Goal: Task Accomplishment & Management: Use online tool/utility

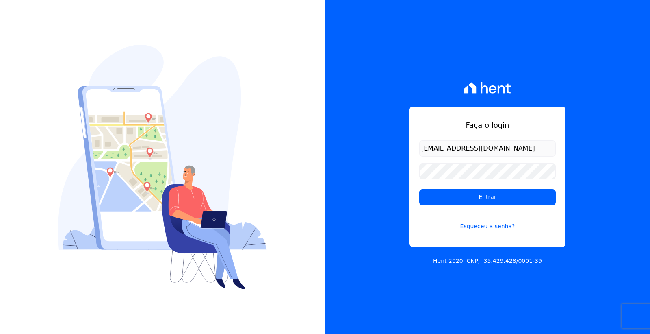
click at [474, 193] on input "Entrar" at bounding box center [488, 197] width 137 height 16
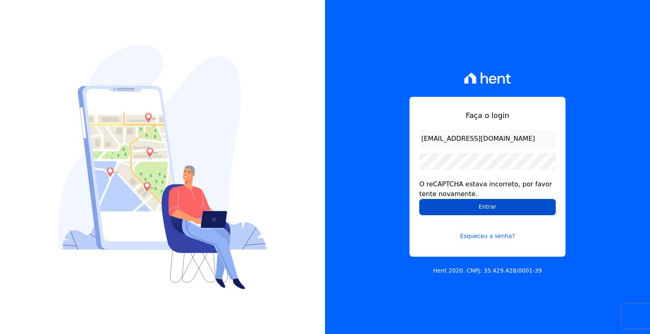
click at [476, 209] on input "Entrar" at bounding box center [488, 207] width 137 height 16
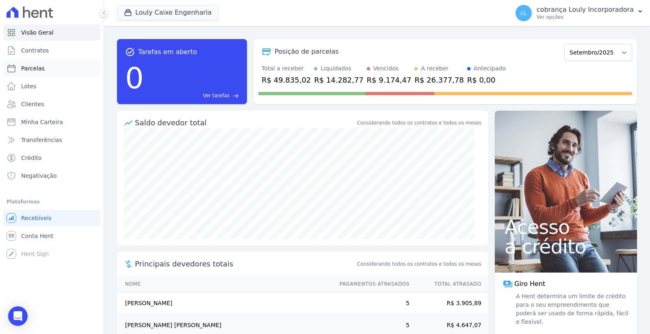
click at [41, 68] on span "Parcelas" at bounding box center [33, 68] width 24 height 8
select select
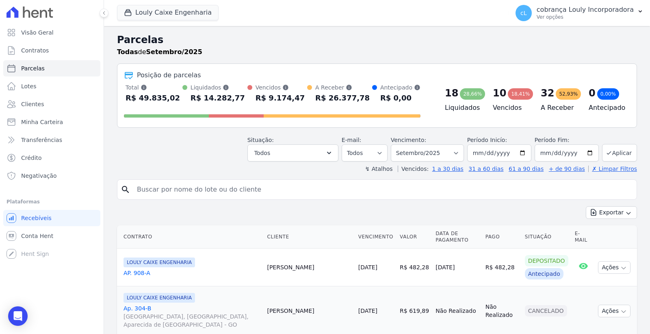
click at [202, 192] on input "search" at bounding box center [383, 189] width 502 height 16
paste input "JESSICA CRISTINA SIQUEIRA DE MELO"
type input "JESSICA CRISTINA SIQUEIRA DE MELO"
select select
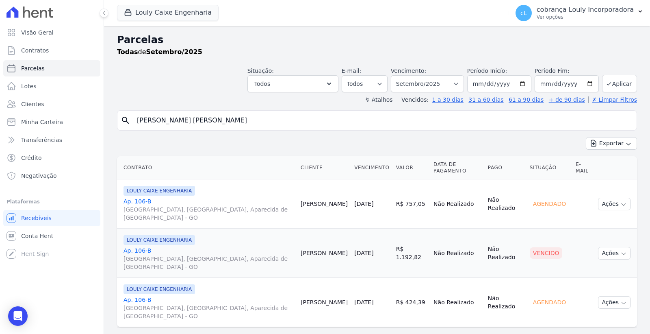
click at [200, 304] on span "RUA AUGUSTA, PARQUE DAS NAÇÕES, Aparecida de Goiânia - GO" at bounding box center [209, 312] width 171 height 16
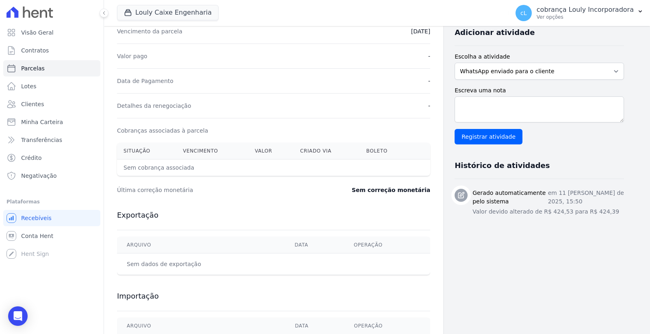
scroll to position [181, 0]
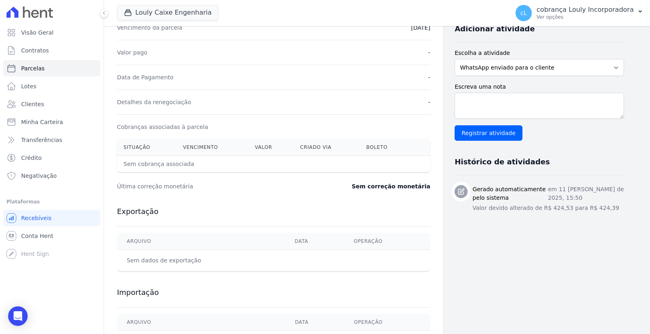
select select
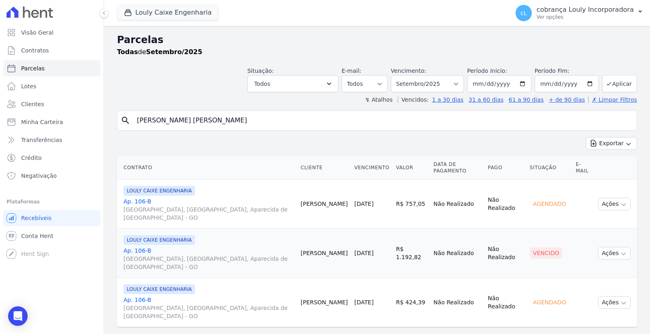
click at [201, 205] on span "RUA AUGUSTA, PARQUE DAS NAÇÕES, Aparecida de Goiânia - GO" at bounding box center [209, 213] width 171 height 16
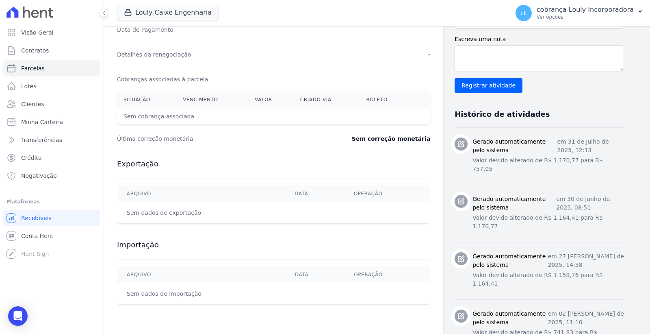
scroll to position [102, 0]
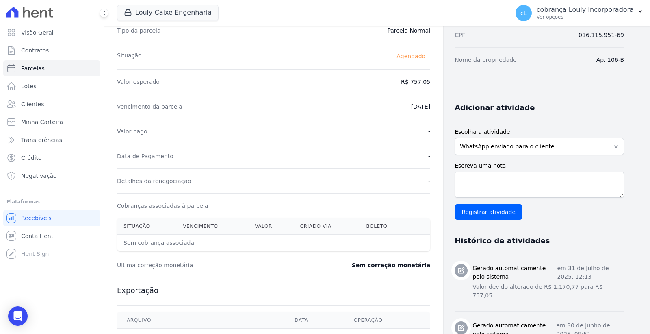
select select
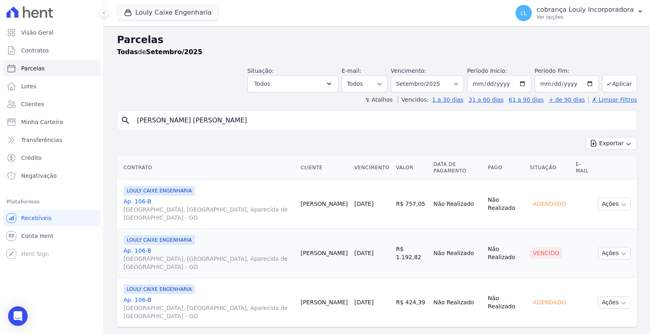
click at [248, 235] on div "LOULY CAIXE ENGENHARIA Ap. 106-B RUA AUGUSTA, PARQUE DAS NAÇÕES, Aparecida de G…" at bounding box center [209, 253] width 171 height 36
click at [191, 255] on span "RUA AUGUSTA, PARQUE DAS NAÇÕES, Aparecida de Goiânia - GO" at bounding box center [209, 263] width 171 height 16
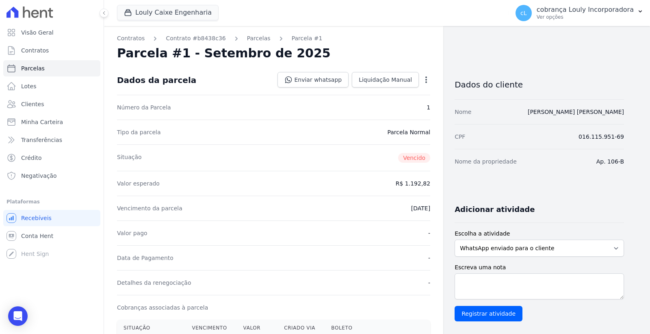
drag, startPoint x: 433, startPoint y: 107, endPoint x: 431, endPoint y: 91, distance: 16.3
click at [433, 108] on div "Contratos Contrato #b8438c36 Parcelas Parcela #1 Parcela #1 - Setembro de 2025 …" at bounding box center [273, 324] width 339 height 597
click at [429, 81] on icon "button" at bounding box center [426, 80] width 8 height 8
click at [377, 106] on link "Cancelar Cobrança" at bounding box center [392, 105] width 72 height 15
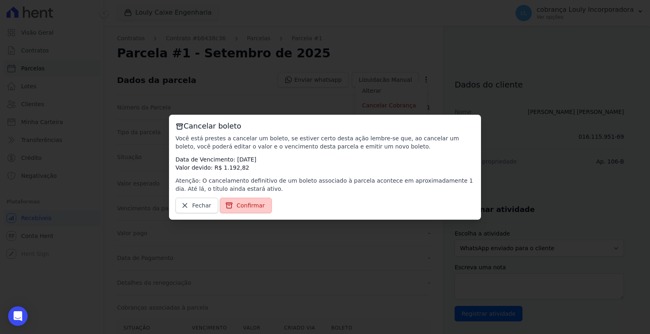
click at [241, 209] on span "Confirmar" at bounding box center [251, 205] width 28 height 8
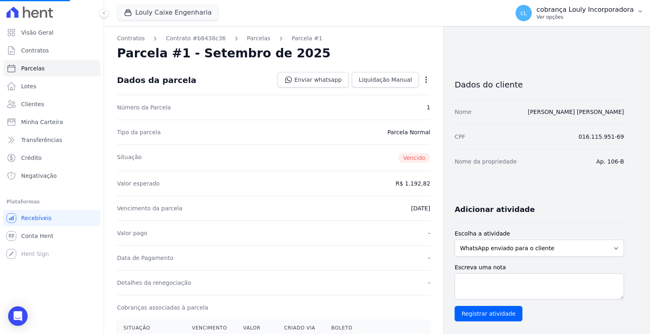
click at [616, 11] on p "cobrança Louly Incorporadora" at bounding box center [585, 10] width 97 height 8
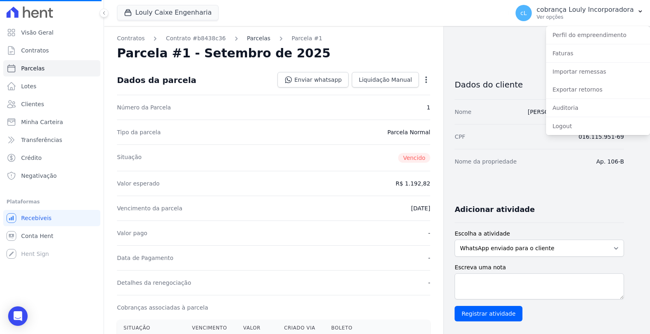
click at [247, 38] on link "Parcelas" at bounding box center [259, 38] width 24 height 9
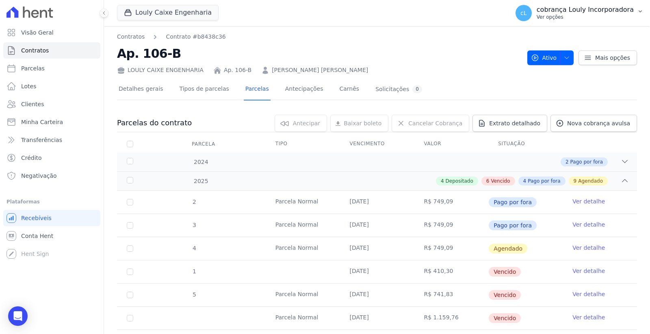
click at [620, 13] on p "cobrança Louly Incorporadora" at bounding box center [585, 10] width 97 height 8
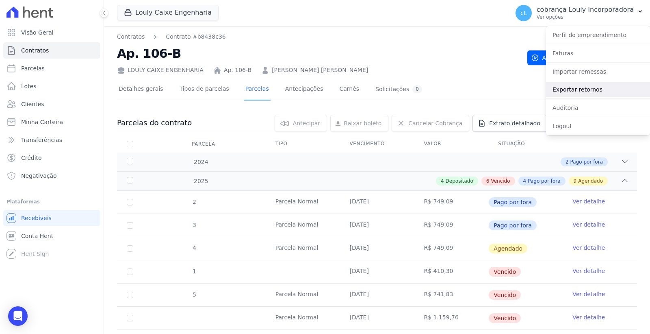
click at [568, 86] on link "Exportar retornos" at bounding box center [598, 89] width 104 height 15
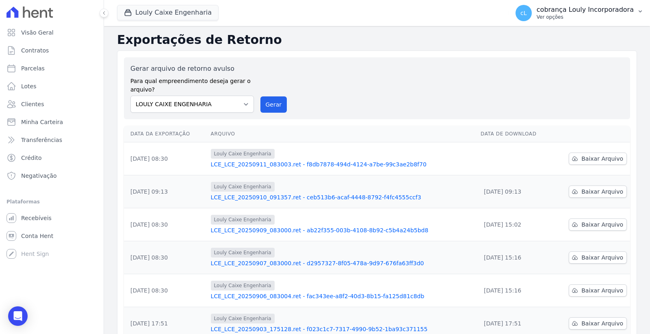
click at [604, 15] on p "Ver opções" at bounding box center [585, 17] width 97 height 7
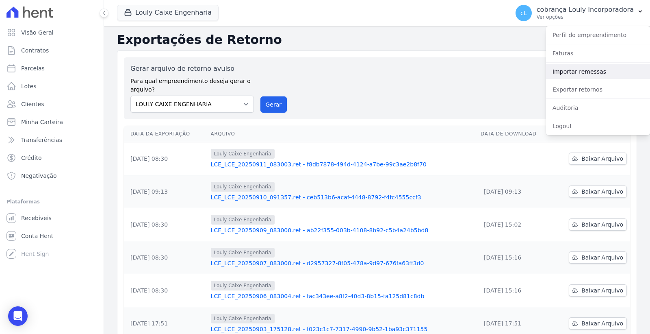
click at [589, 74] on link "Importar remessas" at bounding box center [598, 71] width 104 height 15
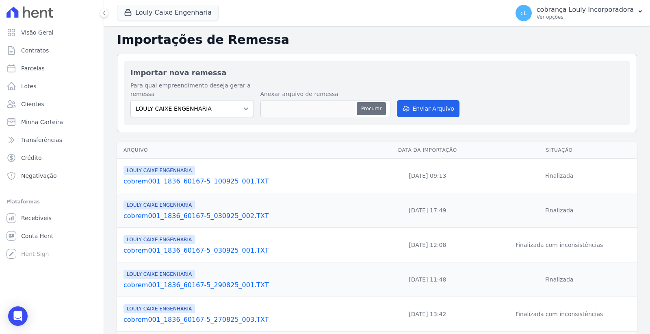
click at [365, 107] on button "Procurar" at bounding box center [371, 108] width 29 height 13
type input "cobrem001_1836_60167-5_110925_001.TXT"
click at [431, 114] on button "Enviar Arquivo" at bounding box center [428, 108] width 63 height 17
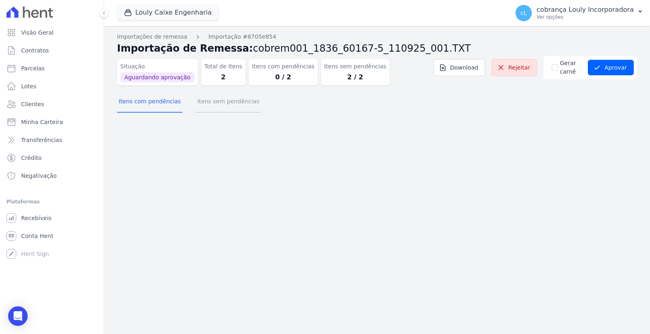
click at [204, 106] on button "Itens sem pendências" at bounding box center [228, 101] width 65 height 21
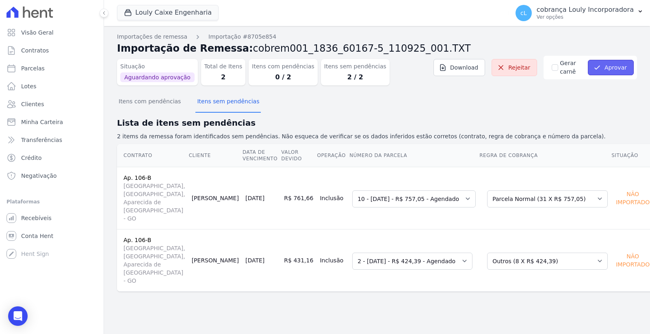
click at [611, 62] on button "Aprovar" at bounding box center [611, 67] width 46 height 15
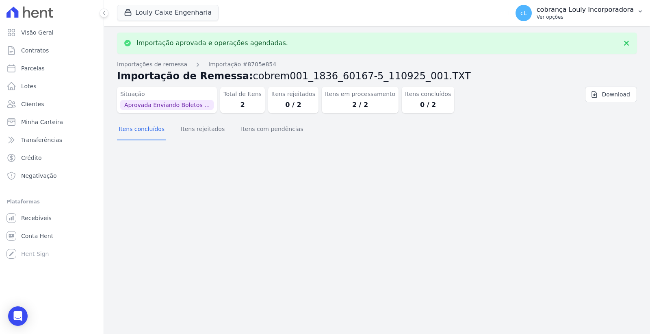
click at [609, 15] on p "Ver opções" at bounding box center [585, 17] width 97 height 7
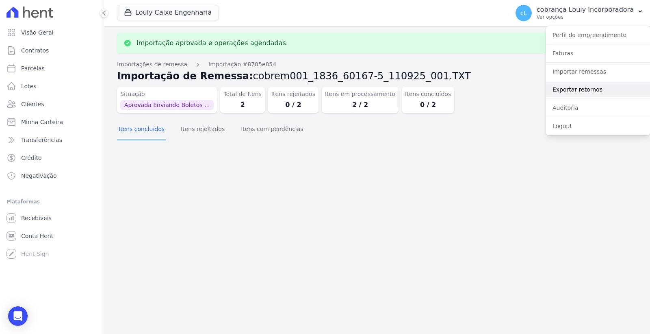
click at [582, 87] on link "Exportar retornos" at bounding box center [598, 89] width 104 height 15
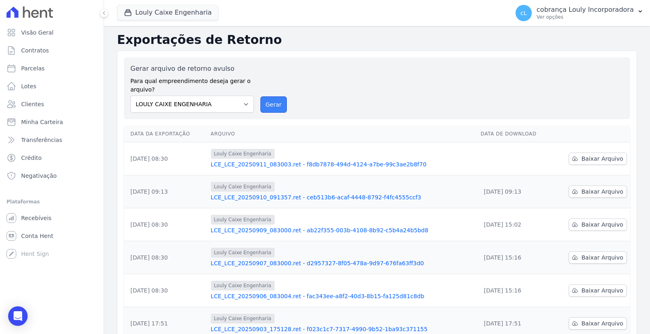
click at [275, 101] on button "Gerar" at bounding box center [274, 104] width 27 height 16
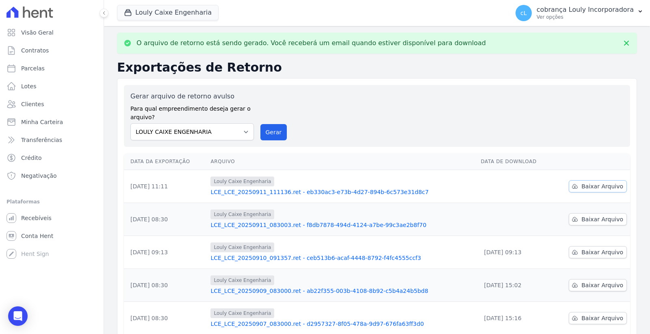
click at [592, 184] on span "Baixar Arquivo" at bounding box center [603, 186] width 42 height 8
click at [592, 187] on span "Baixar Arquivo" at bounding box center [603, 186] width 42 height 8
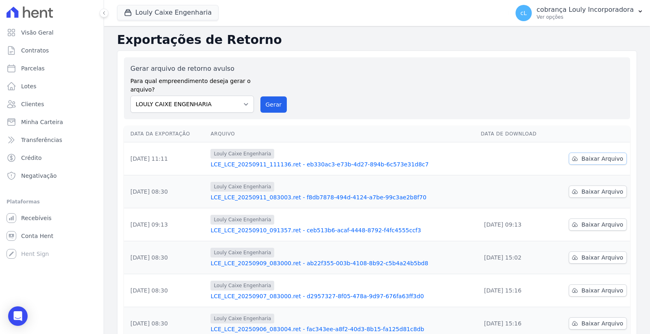
click at [598, 153] on link "Baixar Arquivo" at bounding box center [598, 158] width 58 height 12
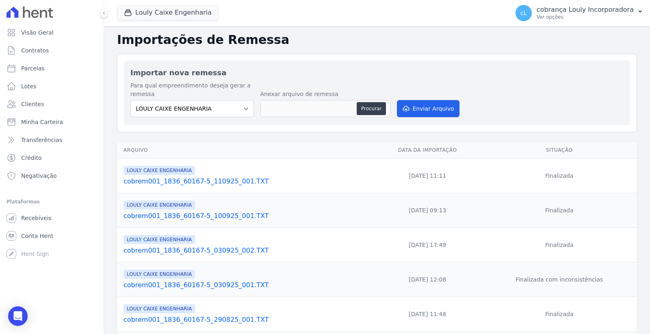
click at [213, 179] on link "cobrem001_1836_60167-5_110925_001.TXT" at bounding box center [247, 181] width 247 height 10
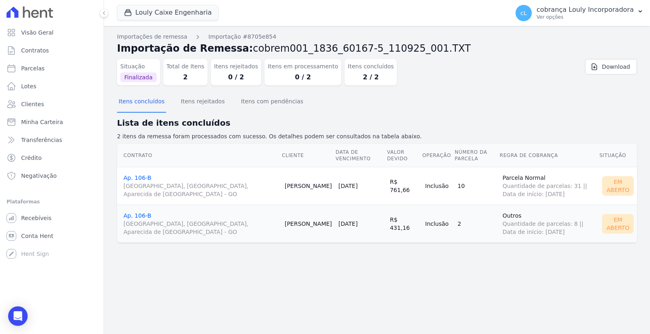
click at [282, 186] on td "Jessica Melo" at bounding box center [309, 186] width 54 height 38
click at [139, 178] on link "Ap. 106-B RUA AUGUSTA, PARQUE DAS NAÇÕES, Aparecida de Goiânia - GO" at bounding box center [201, 186] width 155 height 24
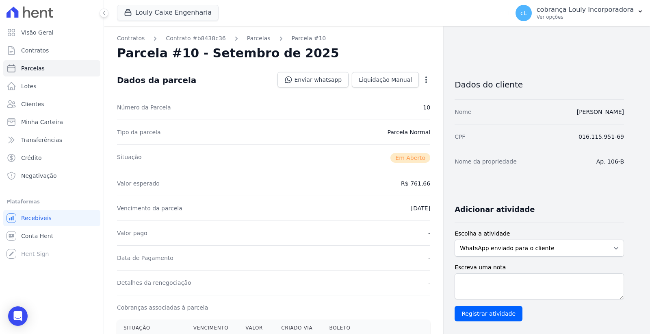
drag, startPoint x: 527, startPoint y: 112, endPoint x: 111, endPoint y: 112, distance: 416.3
copy link "JESSICA CRISTINA SIQUEIRA DE MELO"
click at [46, 85] on link "Lotes" at bounding box center [51, 86] width 97 height 16
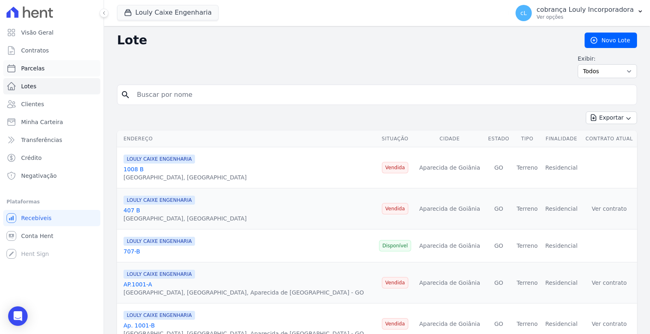
click at [52, 72] on link "Parcelas" at bounding box center [51, 68] width 97 height 16
click at [76, 68] on link "Parcelas" at bounding box center [51, 68] width 97 height 16
select select
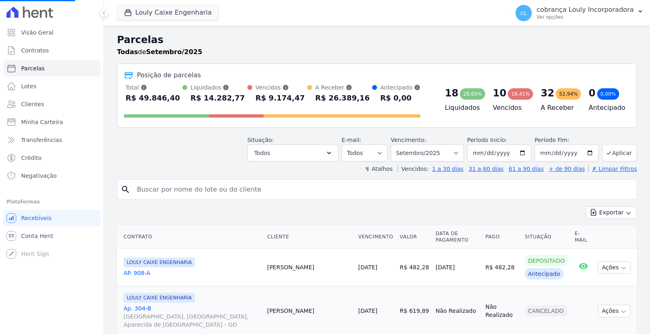
select select
click at [213, 192] on input "search" at bounding box center [383, 189] width 502 height 16
paste input "JESSICA CRISTINA SIQUEIRA DE MELO"
type input "JESSICA CRISTINA SIQUEIRA DE MELO"
select select
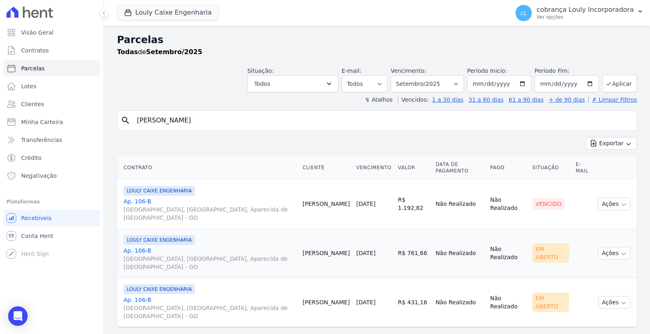
click at [153, 255] on span "RUA AUGUSTA, PARQUE DAS NAÇÕES, Aparecida de Goiânia - GO" at bounding box center [210, 263] width 173 height 16
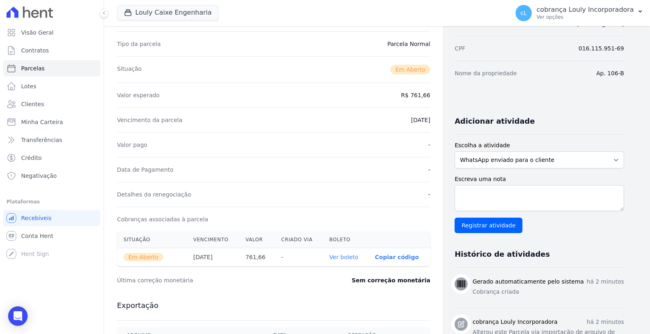
scroll to position [181, 0]
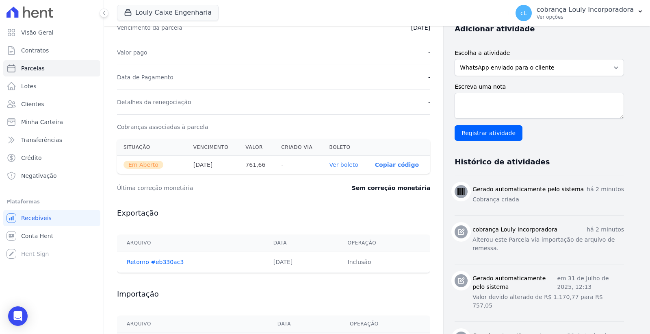
click at [348, 163] on link "Ver boleto" at bounding box center [344, 164] width 29 height 7
select select
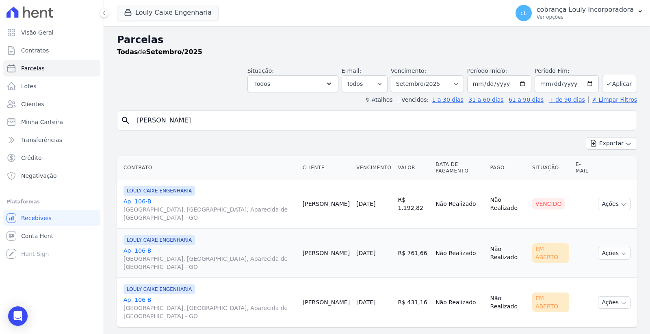
click at [135, 296] on link "Ap. 106-B RUA AUGUSTA, PARQUE DAS NAÇÕES, Aparecida de Goiânia - GO" at bounding box center [210, 308] width 173 height 24
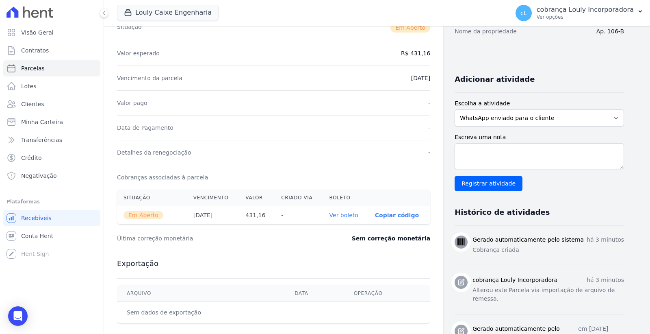
scroll to position [224, 0]
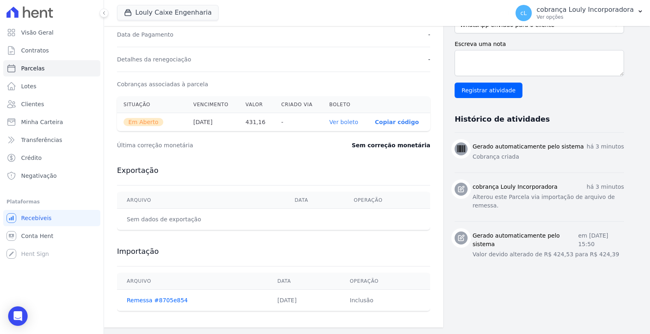
click at [349, 122] on link "Ver boleto" at bounding box center [344, 122] width 29 height 7
